Goal: Task Accomplishment & Management: Use online tool/utility

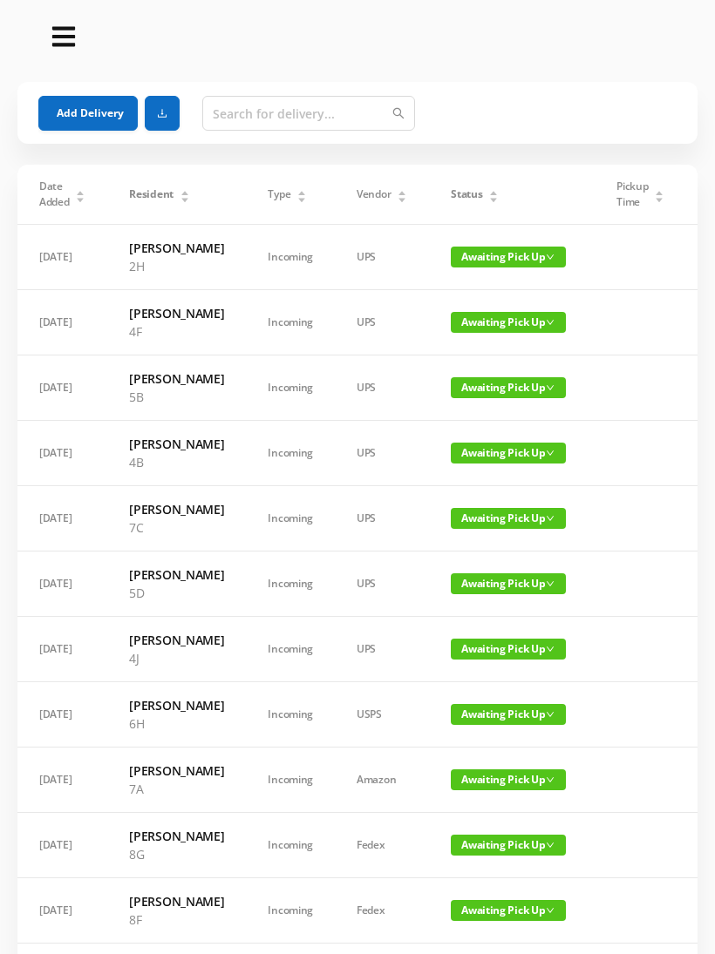
scroll to position [71, 0]
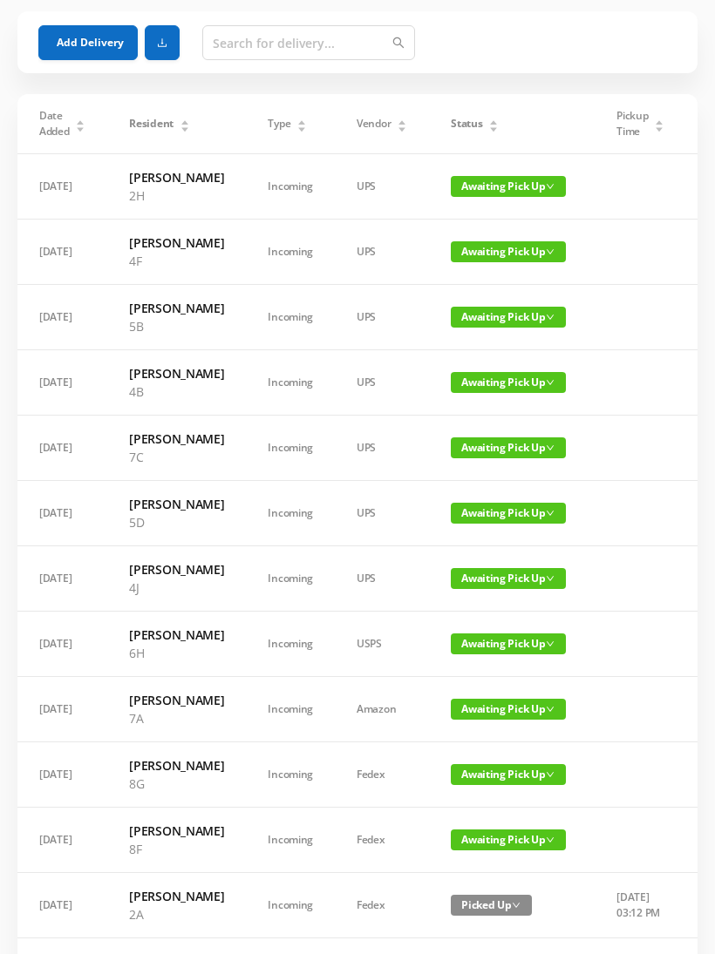
click at [488, 393] on span "Awaiting Pick Up" at bounding box center [508, 382] width 115 height 21
click at [487, 508] on link "Picked Up" at bounding box center [497, 508] width 113 height 28
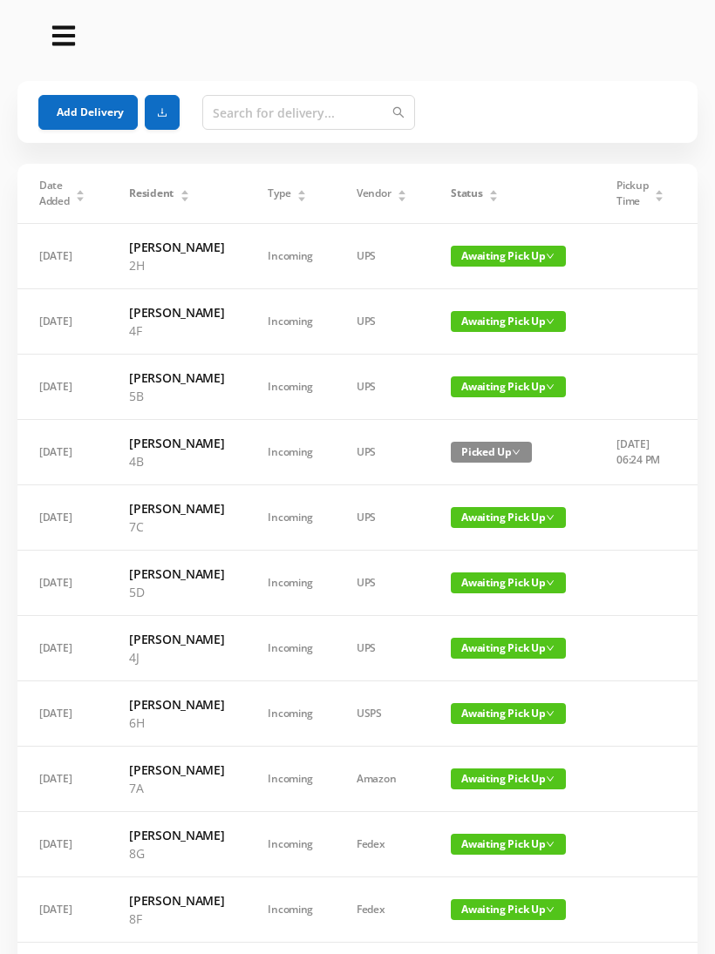
scroll to position [0, 0]
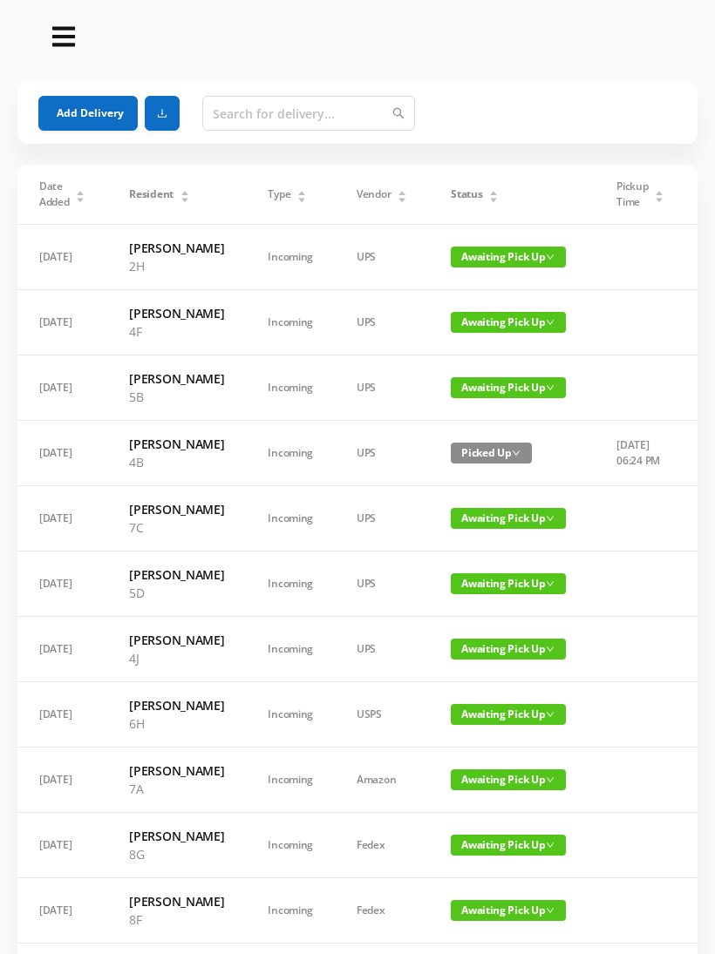
click at [105, 102] on button "Add Delivery" at bounding box center [87, 113] width 99 height 35
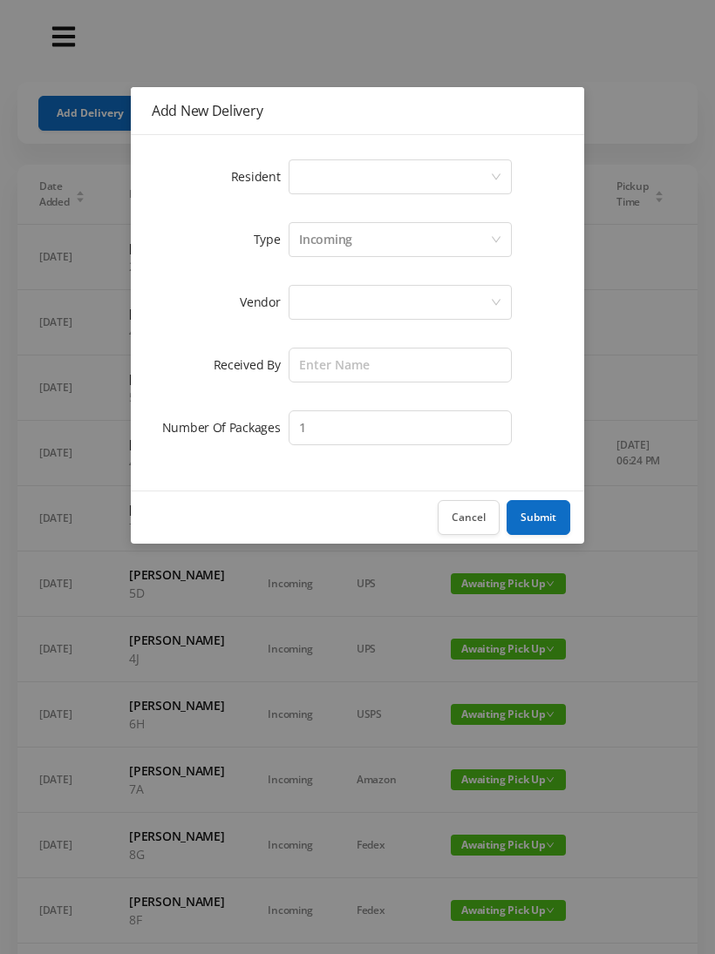
click at [337, 183] on div "Select a person" at bounding box center [394, 176] width 191 height 33
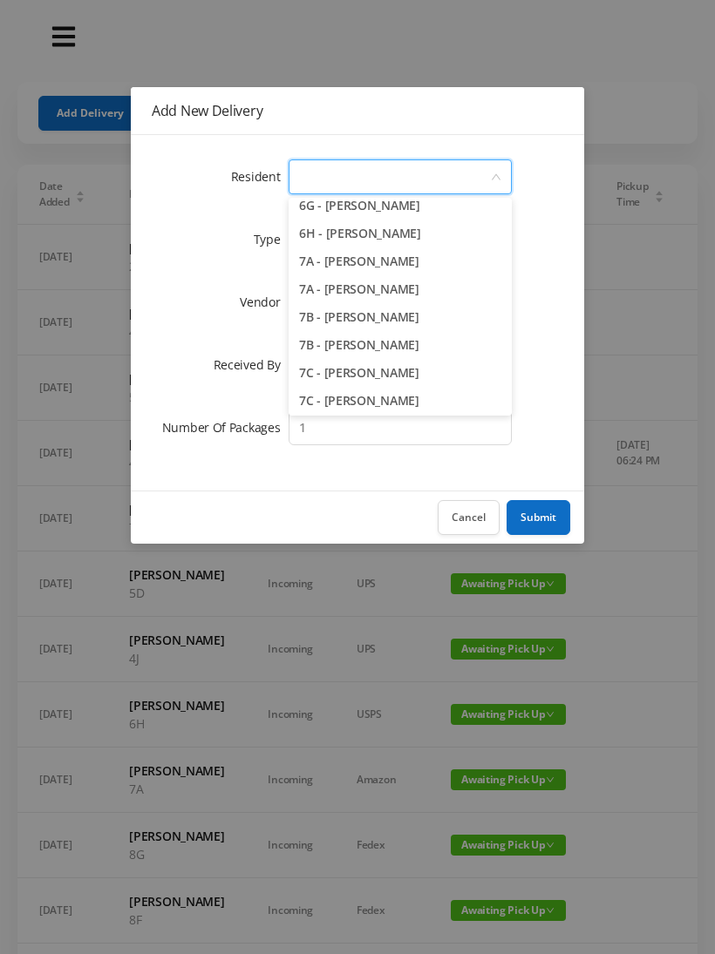
scroll to position [1963, 0]
click at [444, 286] on li "7A - [PERSON_NAME]" at bounding box center [399, 289] width 223 height 28
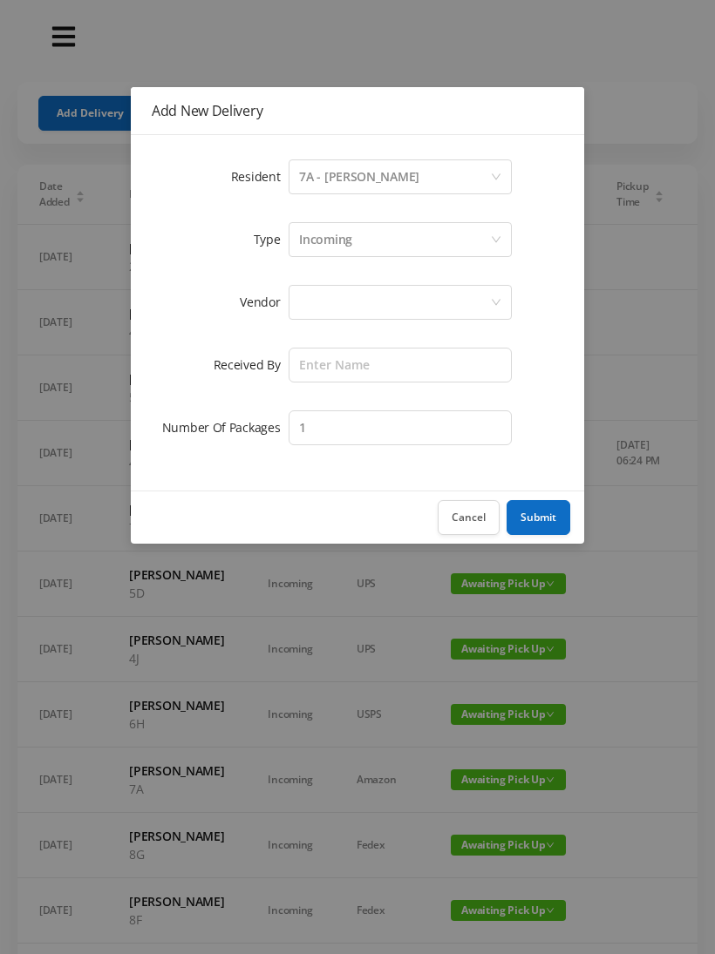
click at [356, 237] on div "Incoming" at bounding box center [394, 239] width 191 height 33
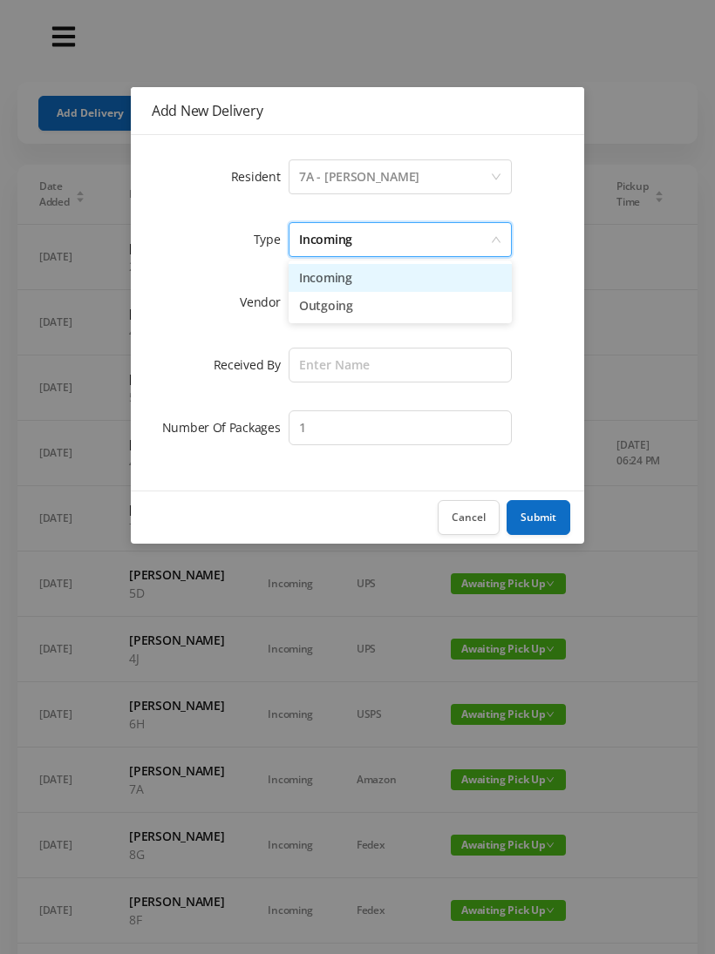
click at [376, 284] on li "Incoming" at bounding box center [399, 278] width 223 height 28
click at [355, 306] on div at bounding box center [394, 302] width 191 height 33
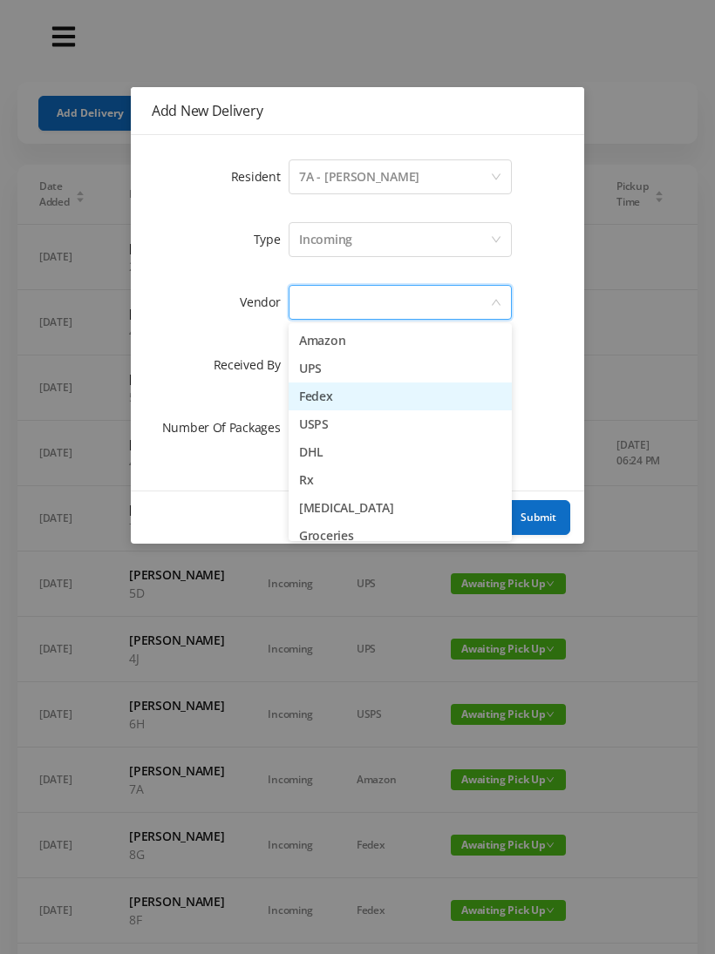
click at [370, 404] on li "Fedex" at bounding box center [399, 397] width 223 height 28
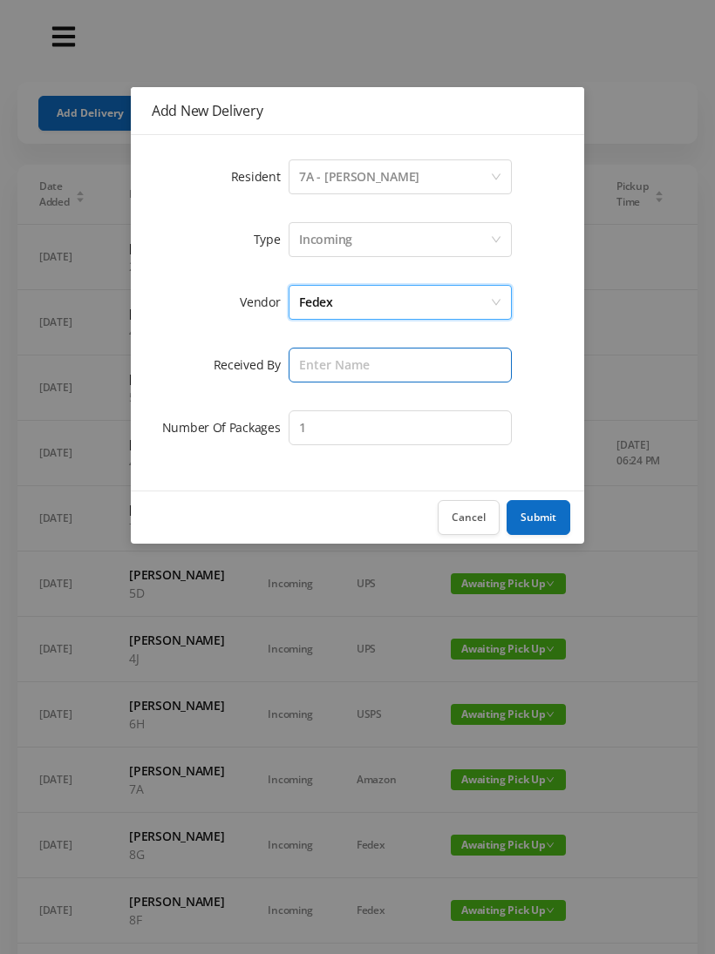
click at [354, 368] on input "text" at bounding box center [399, 365] width 223 height 35
type input "Melece"
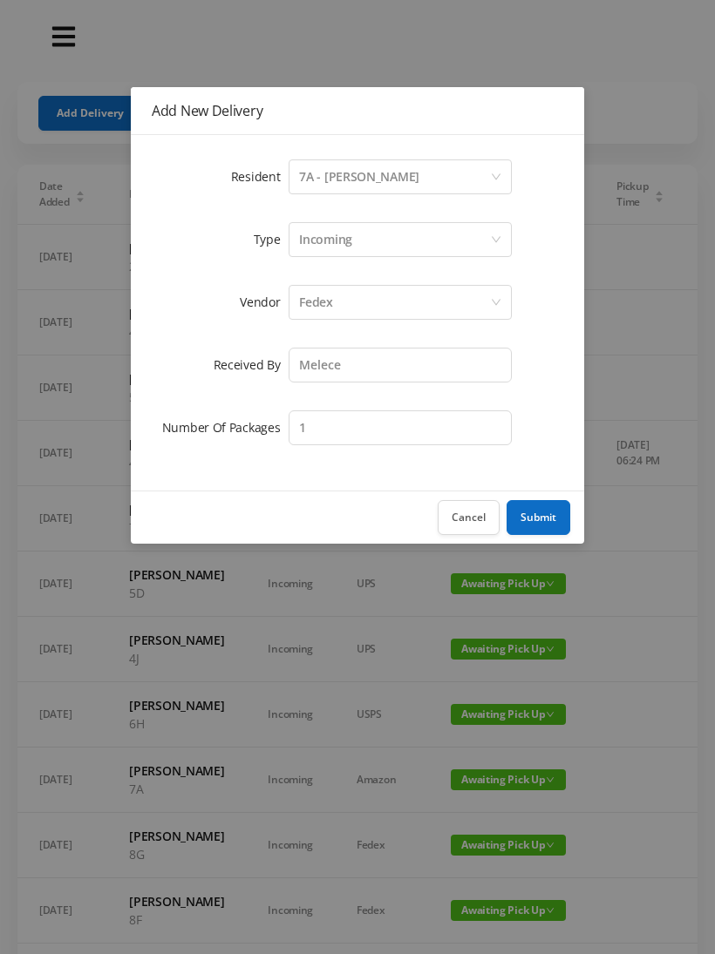
click at [546, 516] on button "Submit" at bounding box center [538, 517] width 64 height 35
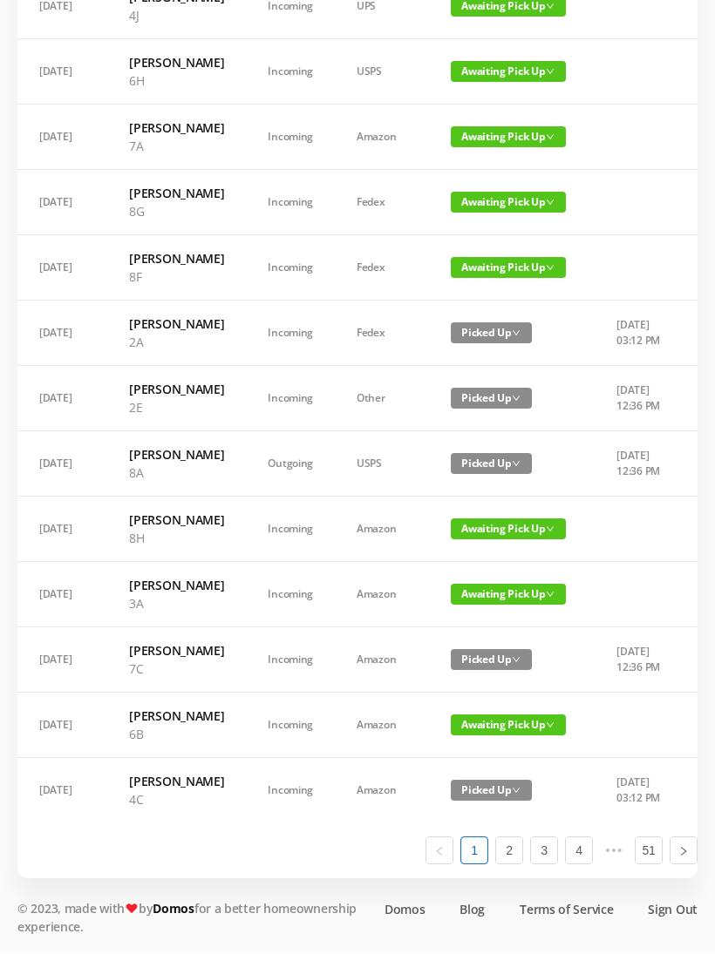
scroll to position [766, 0]
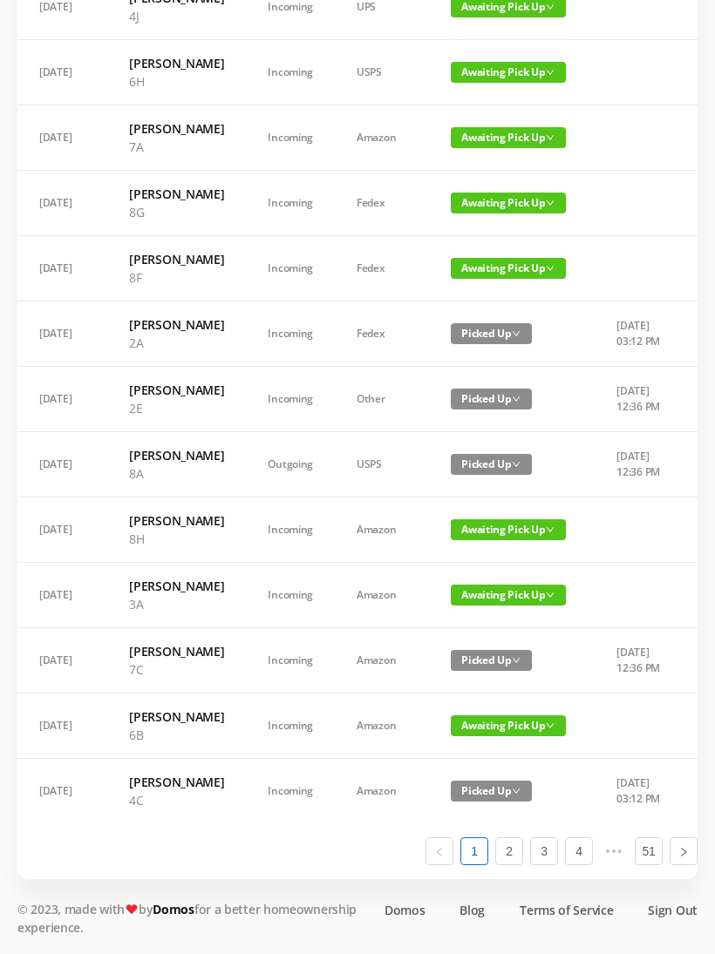
click at [488, 540] on span "Awaiting Pick Up" at bounding box center [508, 529] width 115 height 21
click at [492, 770] on link "Picked Up" at bounding box center [497, 784] width 113 height 28
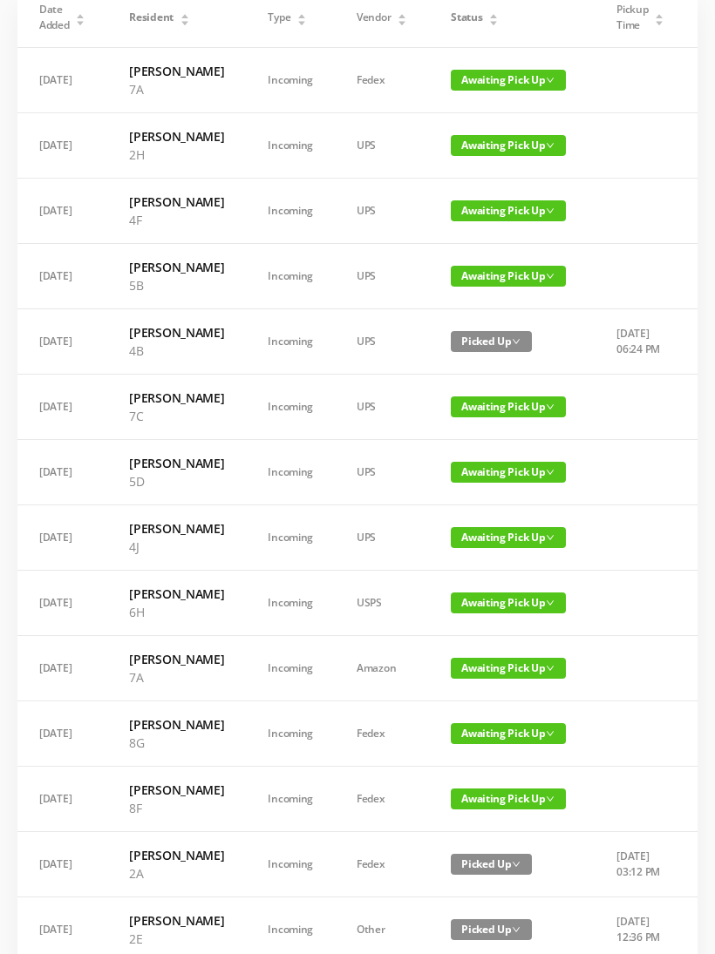
scroll to position [0, 0]
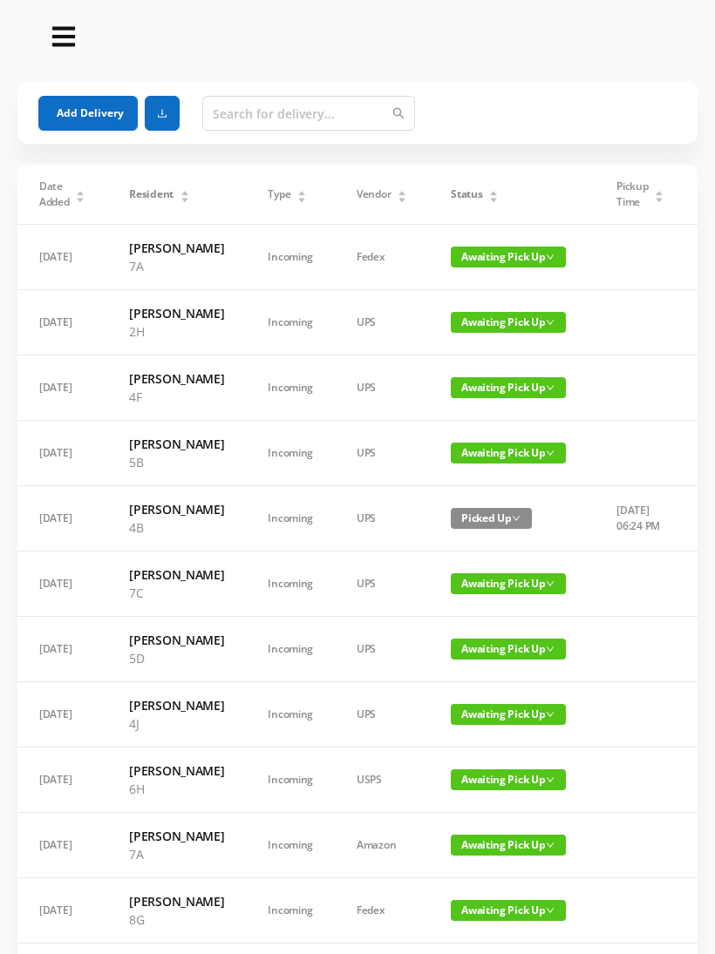
click at [100, 116] on button "Add Delivery" at bounding box center [87, 113] width 99 height 35
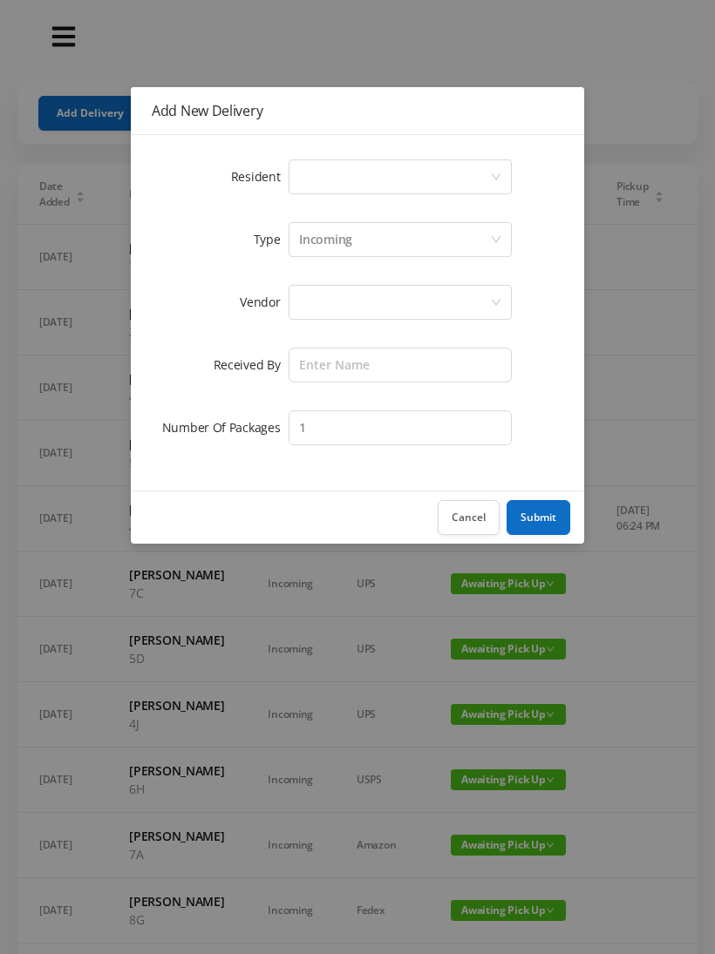
click at [365, 173] on div "Select a person" at bounding box center [394, 176] width 191 height 33
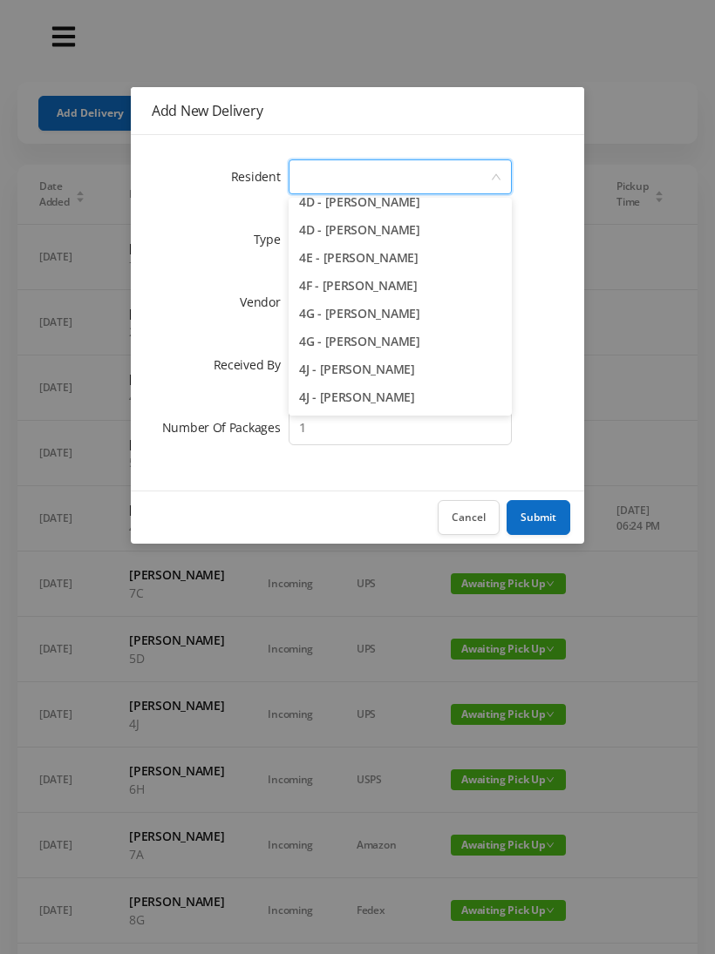
scroll to position [1156, 0]
click at [463, 270] on li "4E - [PERSON_NAME]" at bounding box center [399, 259] width 223 height 28
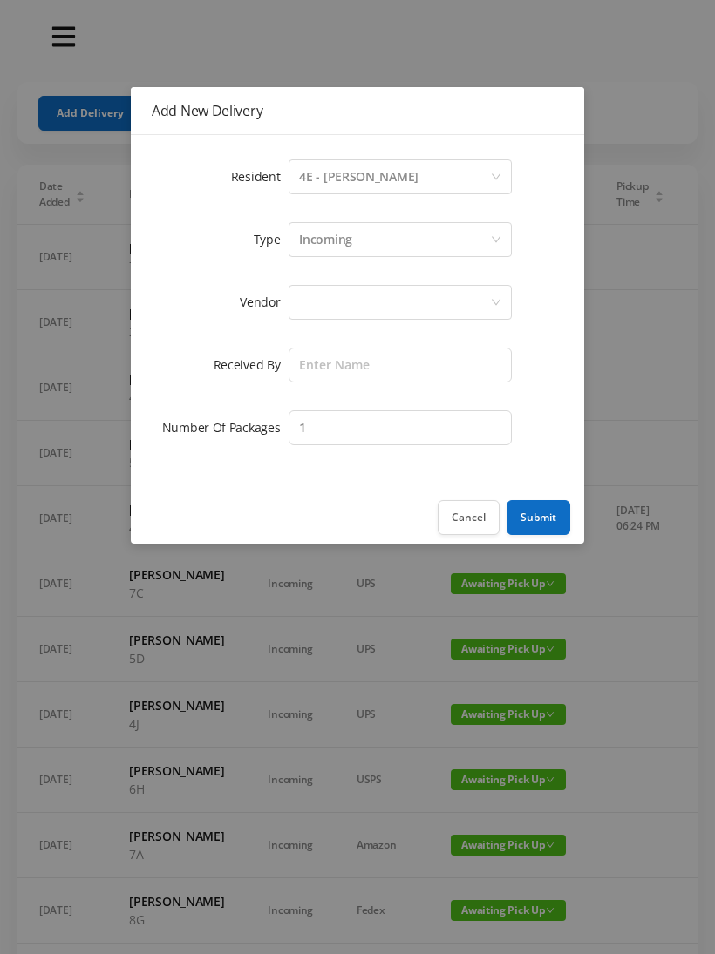
click at [384, 244] on div "Incoming" at bounding box center [394, 239] width 191 height 33
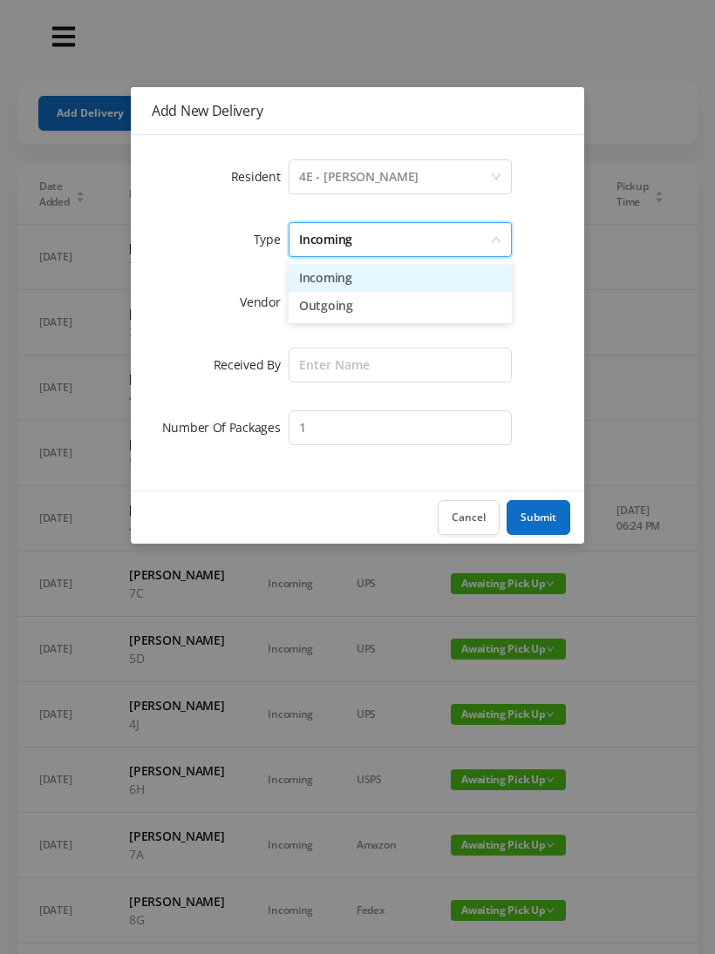
click at [378, 281] on li "Incoming" at bounding box center [399, 278] width 223 height 28
click at [346, 309] on div at bounding box center [394, 302] width 191 height 33
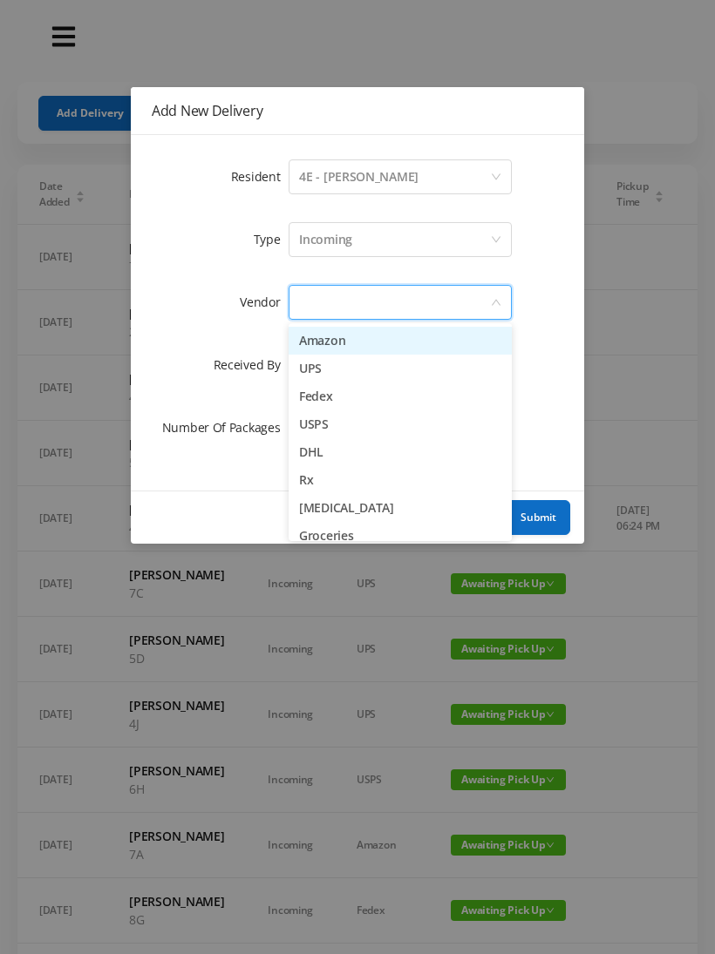
click at [369, 343] on li "Amazon" at bounding box center [399, 341] width 223 height 28
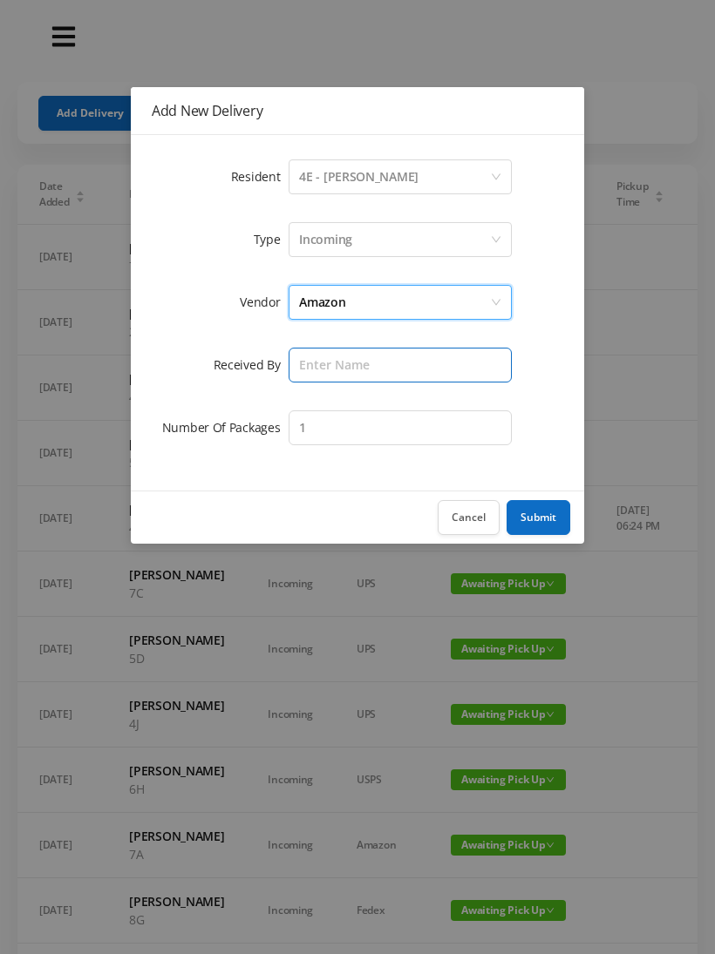
click at [361, 370] on input "text" at bounding box center [399, 365] width 223 height 35
type input "Melece"
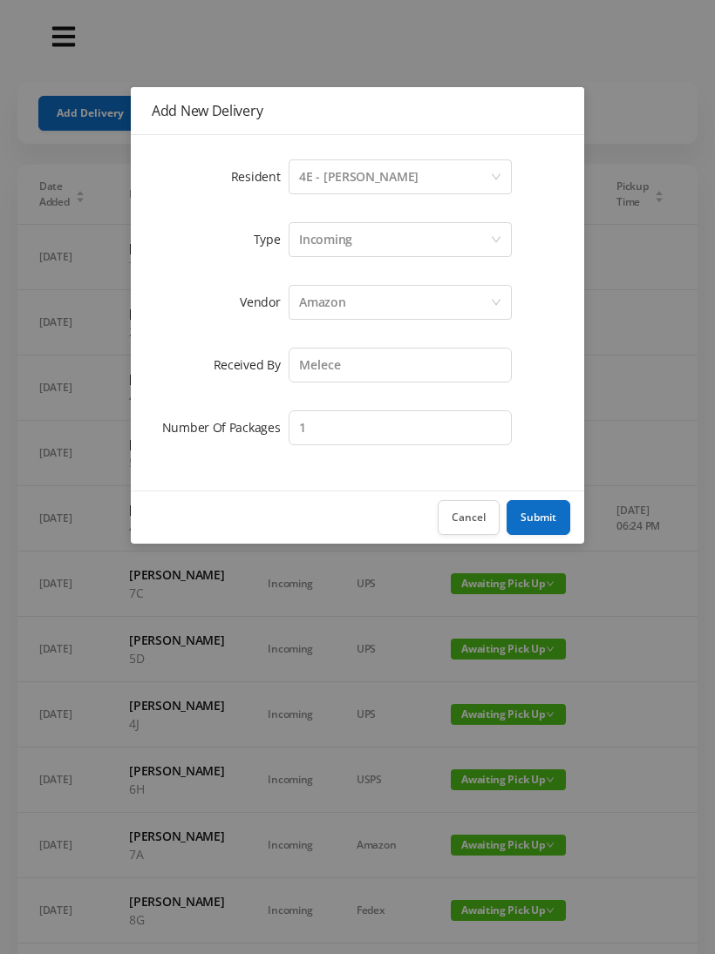
click at [537, 518] on button "Submit" at bounding box center [538, 517] width 64 height 35
